Goal: Find specific page/section: Find specific page/section

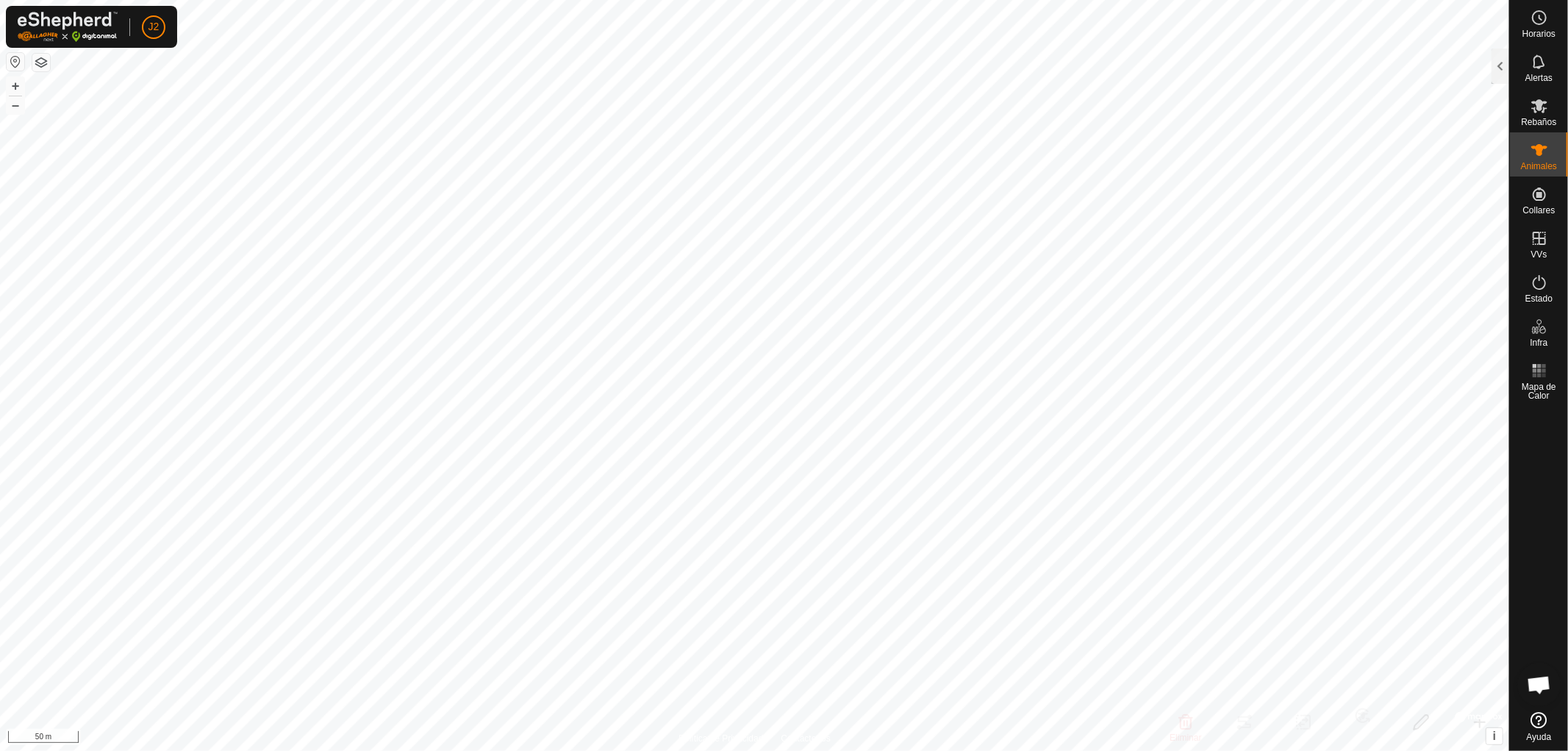
click at [1498, 78] on div at bounding box center [1500, 66] width 18 height 35
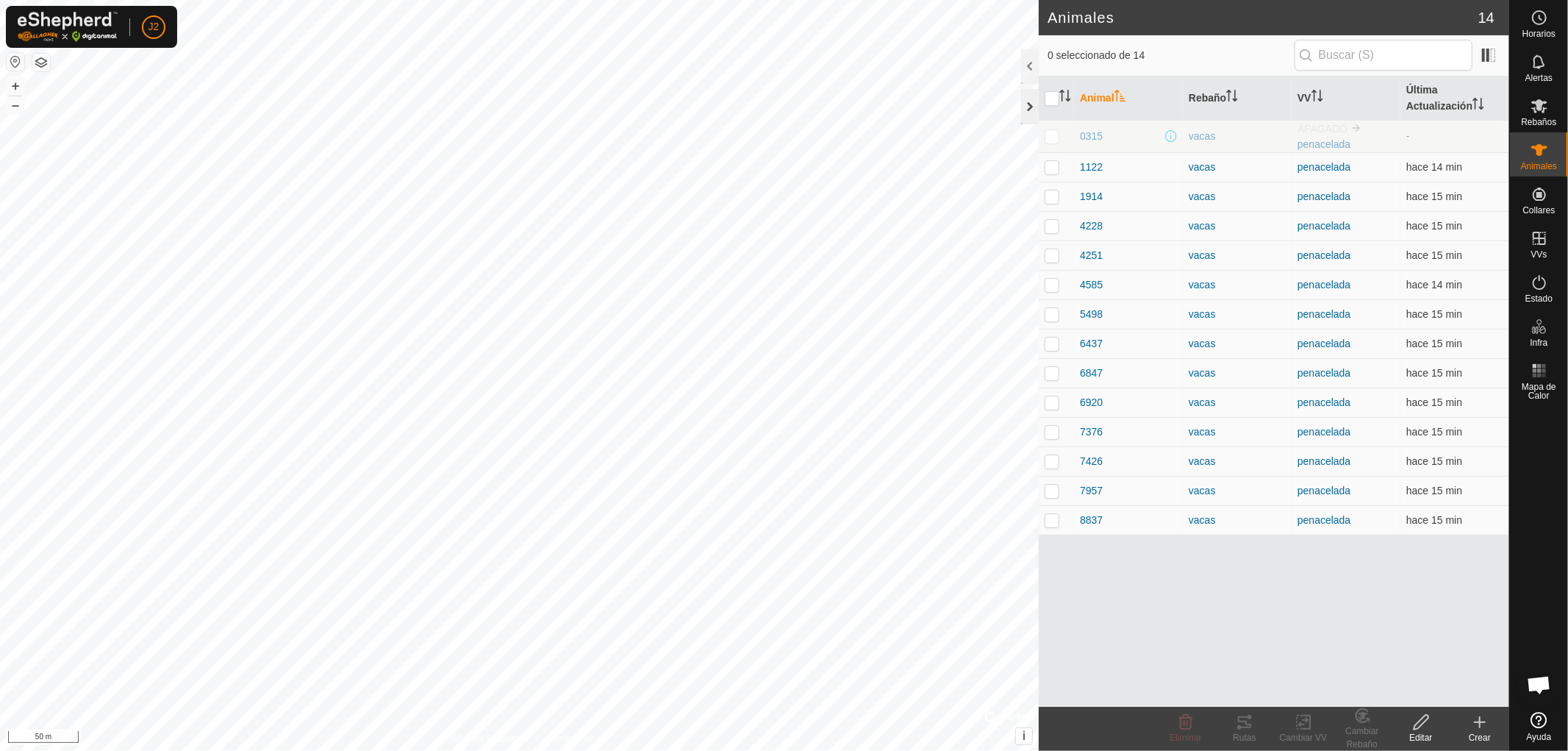
click at [1025, 109] on div at bounding box center [1030, 107] width 18 height 35
click at [1034, 105] on div at bounding box center [1030, 107] width 18 height 35
